Goal: Transaction & Acquisition: Purchase product/service

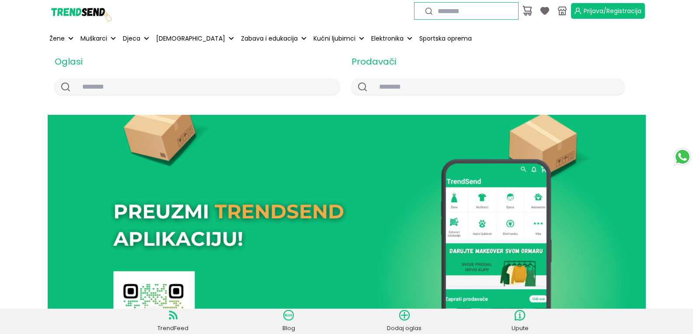
click at [616, 16] on button "Prijava/Registracija" at bounding box center [608, 11] width 74 height 16
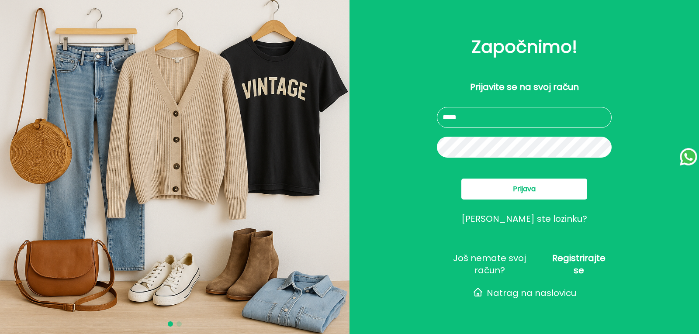
type input "**********"
click at [500, 191] on button "Prijava" at bounding box center [525, 189] width 126 height 21
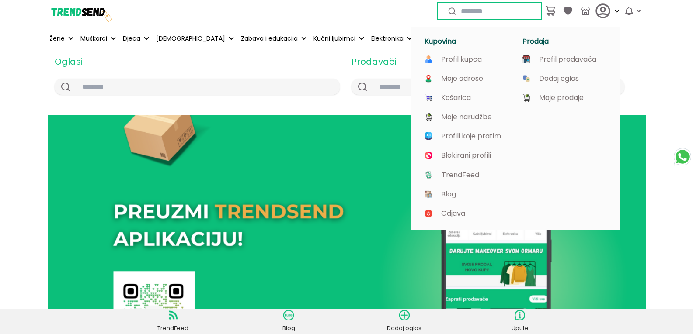
click at [598, 10] on icon at bounding box center [602, 10] width 17 height 17
click at [562, 95] on p "Moje prodaje" at bounding box center [561, 98] width 45 height 8
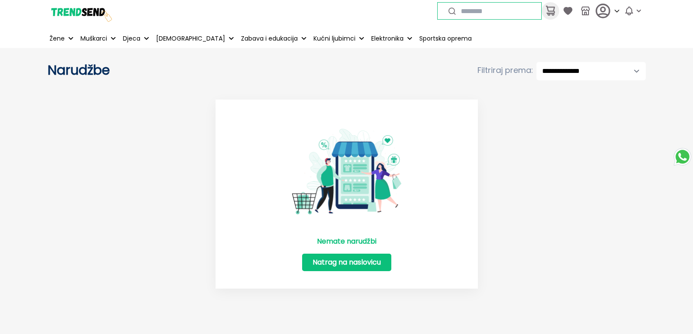
click at [552, 10] on icon at bounding box center [550, 11] width 10 height 10
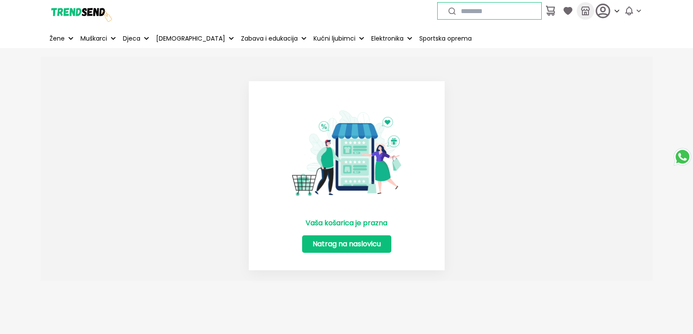
click at [584, 8] on icon at bounding box center [585, 11] width 10 height 10
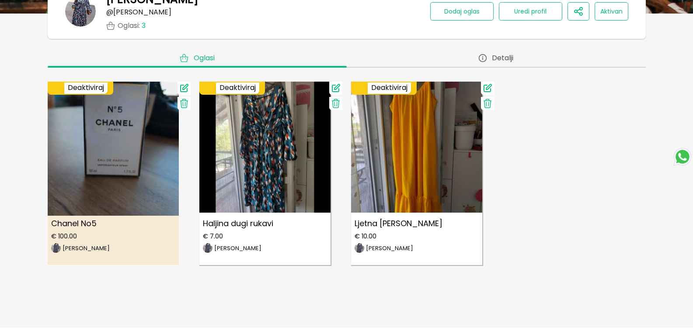
scroll to position [262, 0]
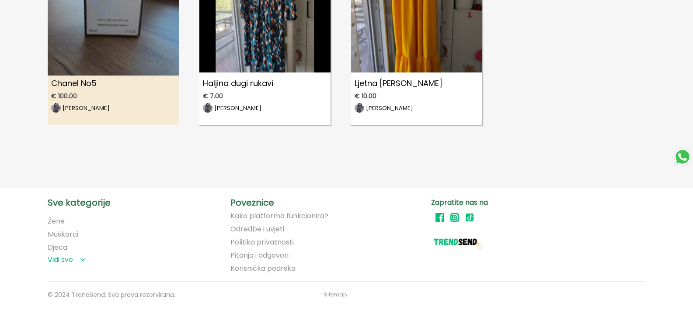
click at [129, 7] on img at bounding box center [113, 3] width 144 height 144
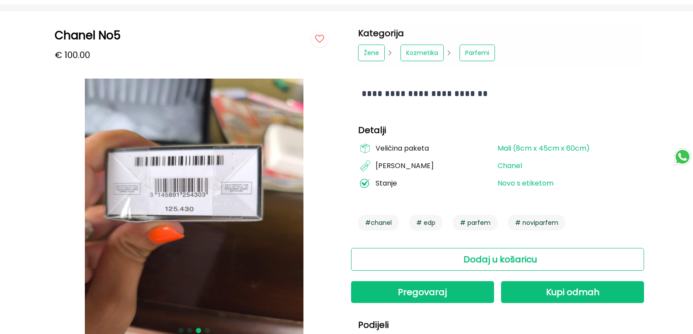
scroll to position [87, 0]
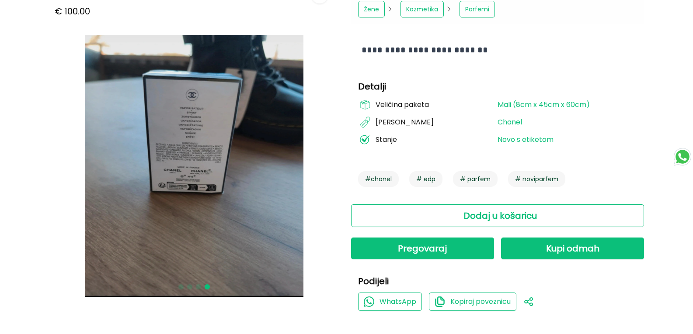
click at [105, 145] on img at bounding box center [194, 166] width 219 height 262
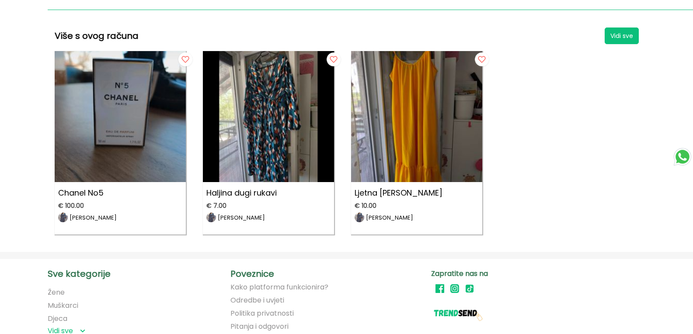
scroll to position [262, 0]
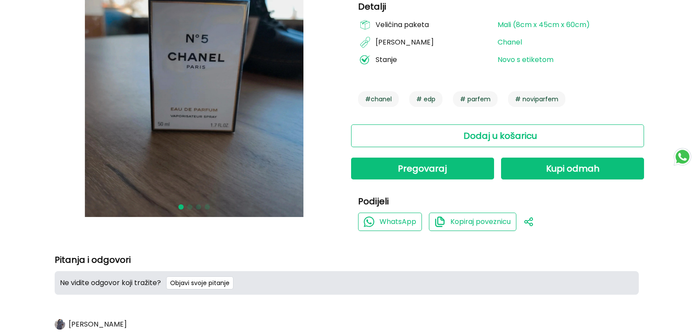
scroll to position [44, 0]
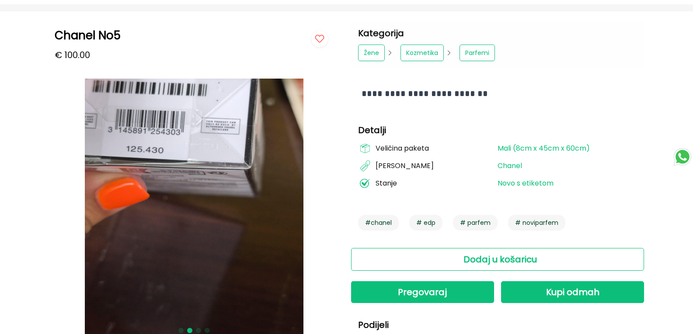
drag, startPoint x: 214, startPoint y: 177, endPoint x: 0, endPoint y: 170, distance: 214.3
click at [200, 185] on img at bounding box center [194, 210] width 219 height 262
